Goal: Information Seeking & Learning: Learn about a topic

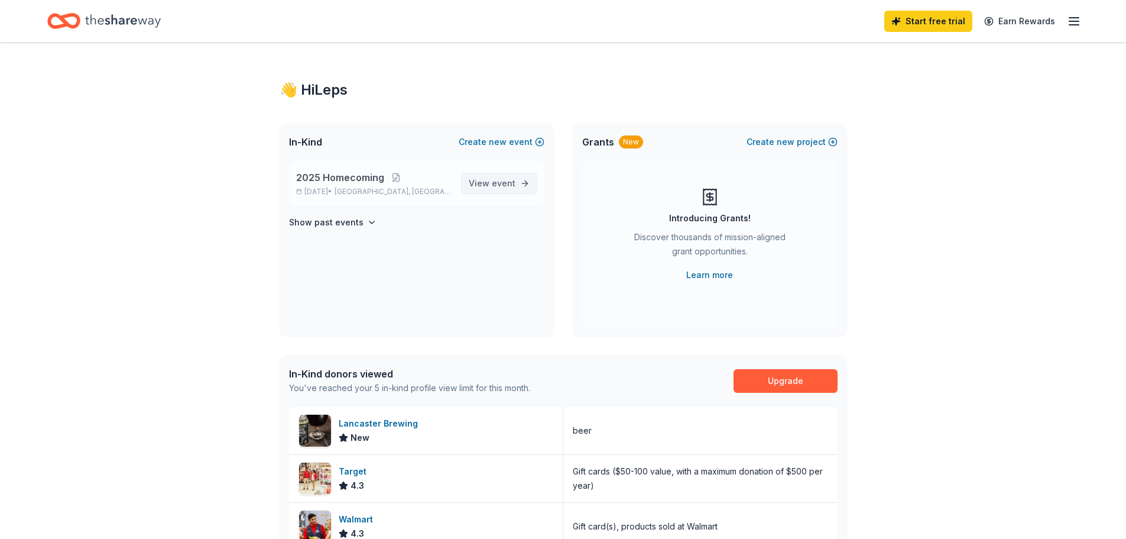
click at [505, 187] on span "event" at bounding box center [504, 183] width 24 height 10
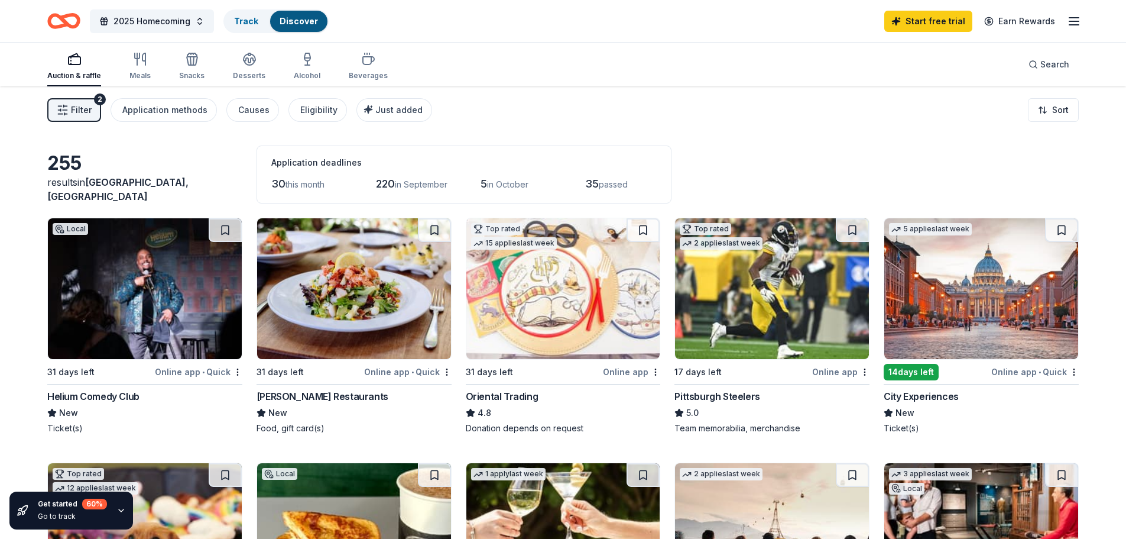
click at [94, 100] on div "2" at bounding box center [100, 99] width 12 height 12
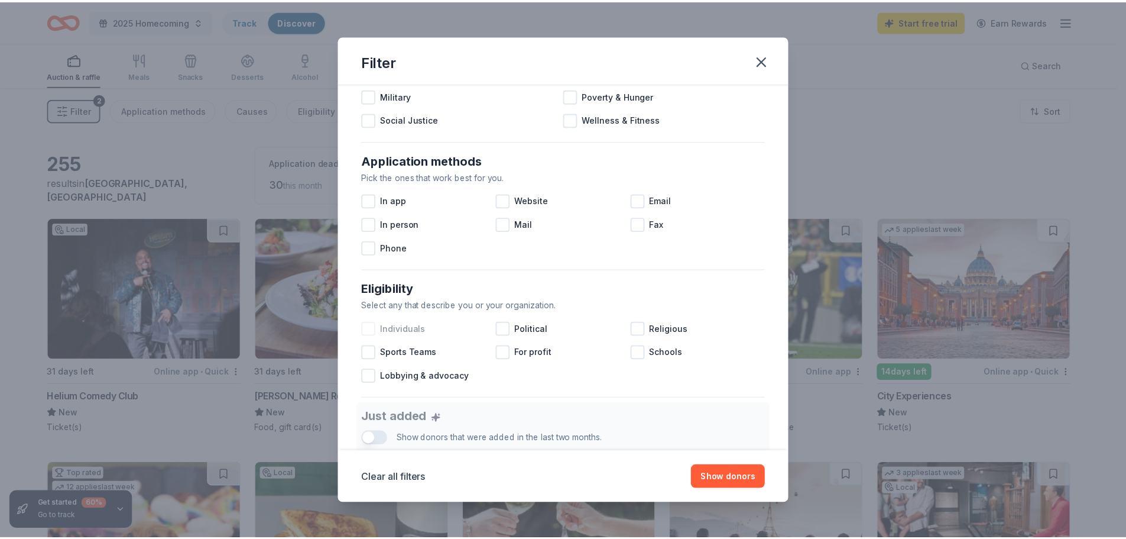
scroll to position [177, 0]
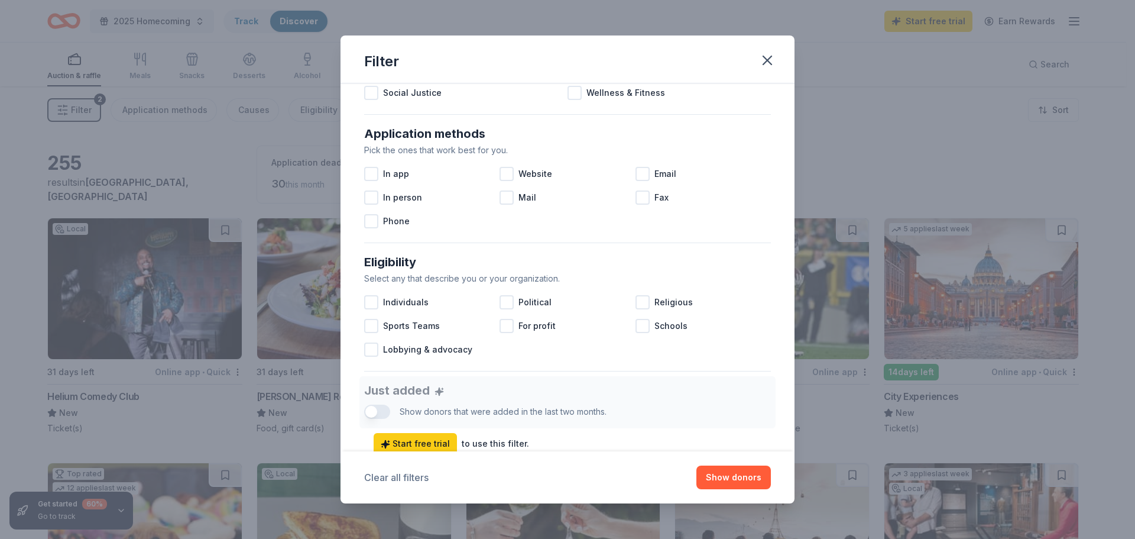
click at [416, 479] on button "Clear all filters" at bounding box center [396, 477] width 64 height 14
click at [17, 335] on div "Filter Causes Find donors that support causes like yours. Animals Art & Culture…" at bounding box center [567, 269] width 1135 height 539
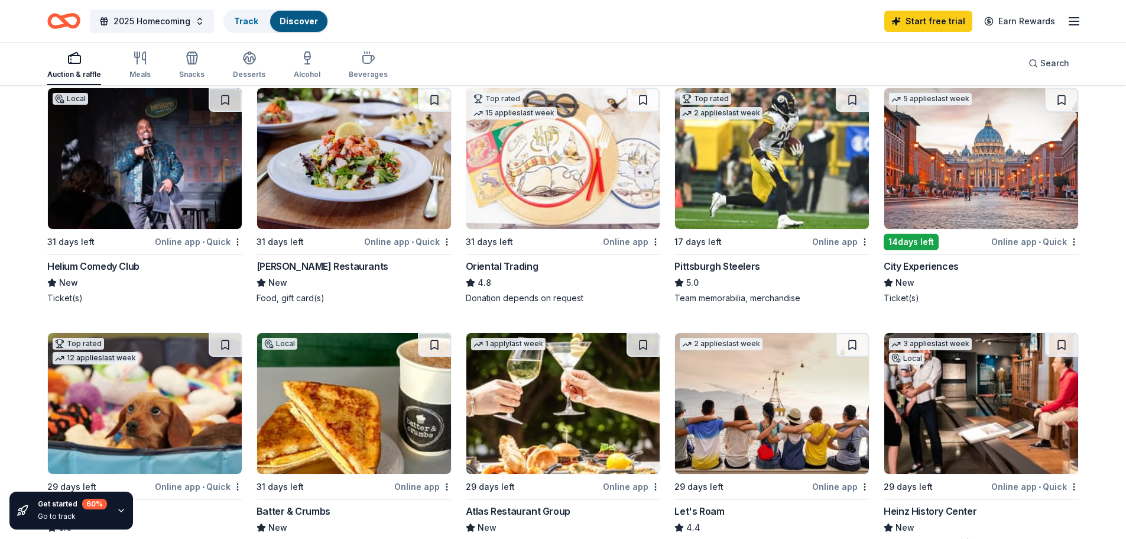
scroll to position [177, 0]
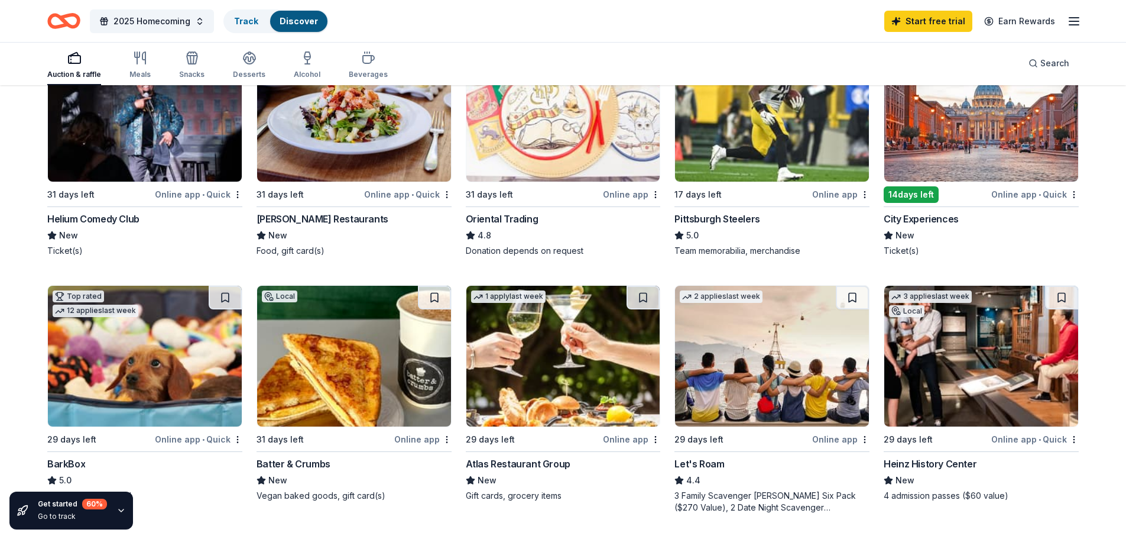
click at [978, 145] on img at bounding box center [981, 111] width 194 height 141
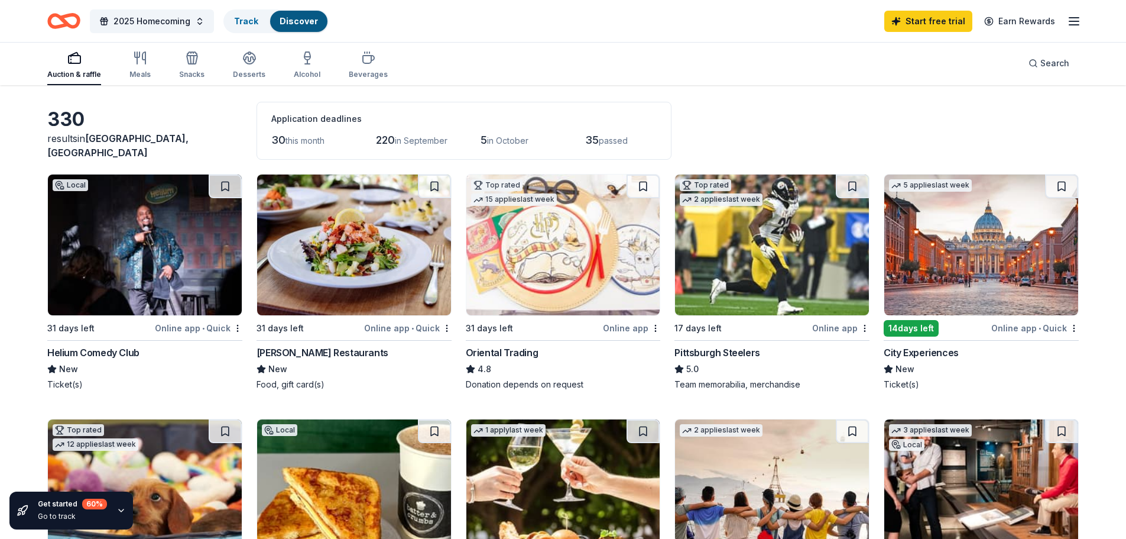
scroll to position [0, 0]
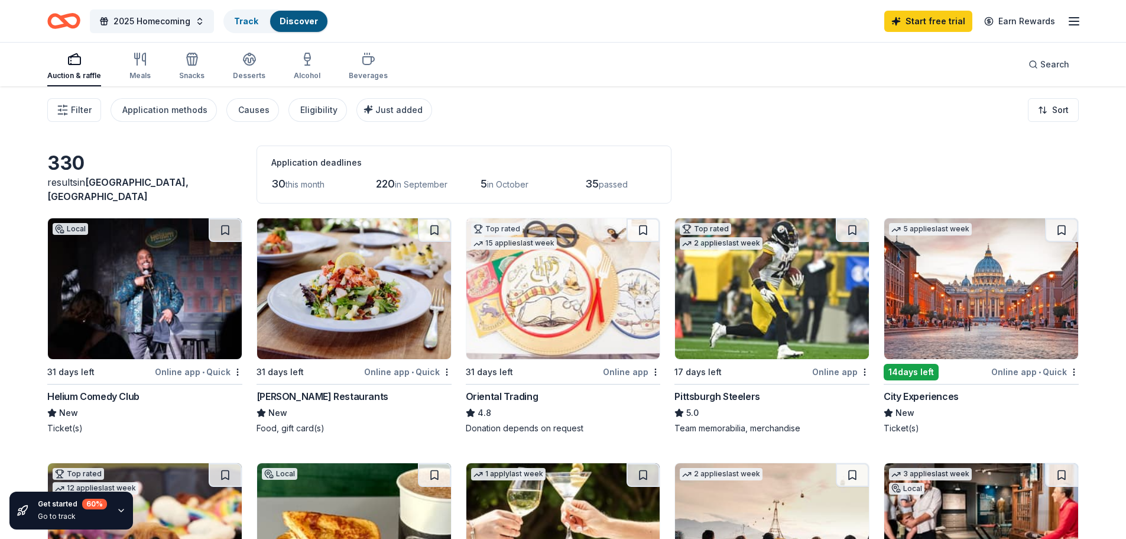
click at [1037, 330] on img at bounding box center [981, 288] width 194 height 141
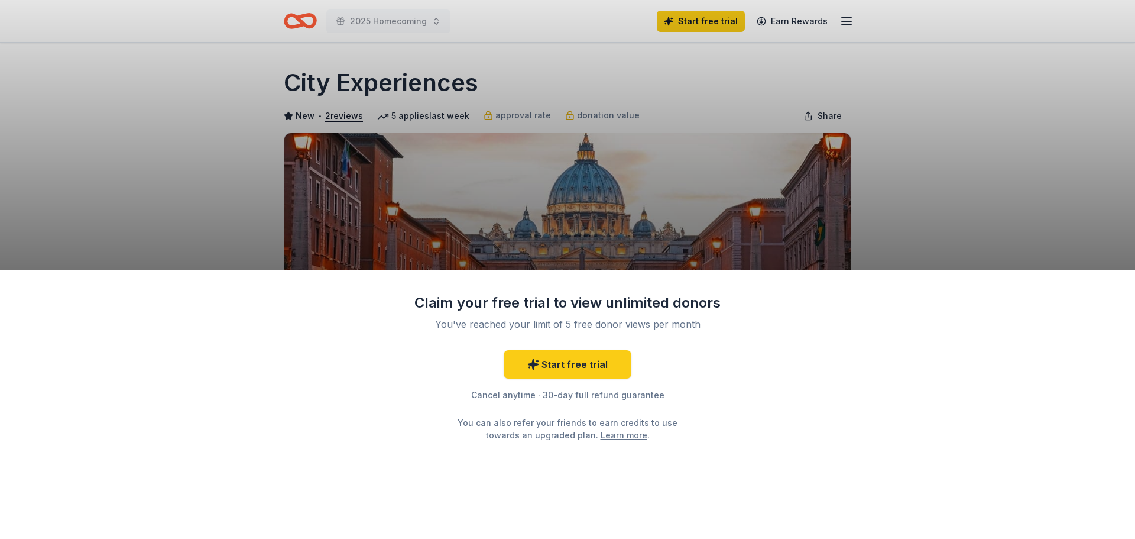
click at [1044, 114] on div "Claim your free trial to view unlimited donors You've reached your limit of 5 f…" at bounding box center [567, 269] width 1135 height 539
